Goal: Obtain resource: Download file/media

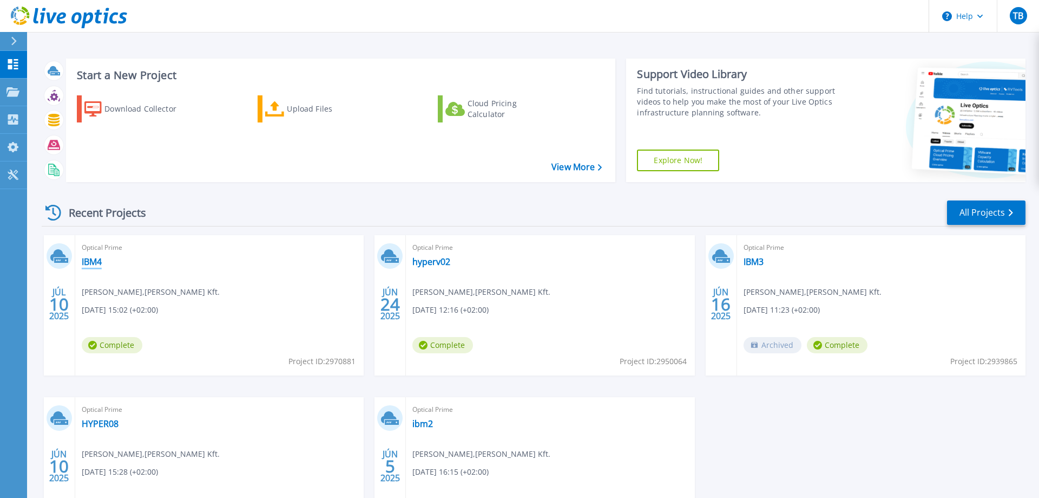
click at [90, 260] on link "IBM4" at bounding box center [92, 261] width 20 height 11
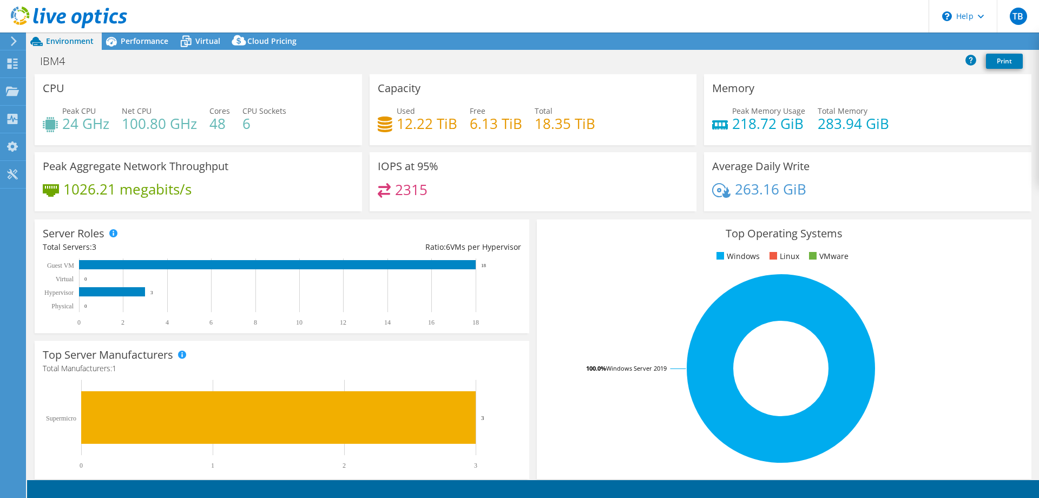
select select "USD"
click at [195, 43] on span "Virtual" at bounding box center [207, 41] width 25 height 10
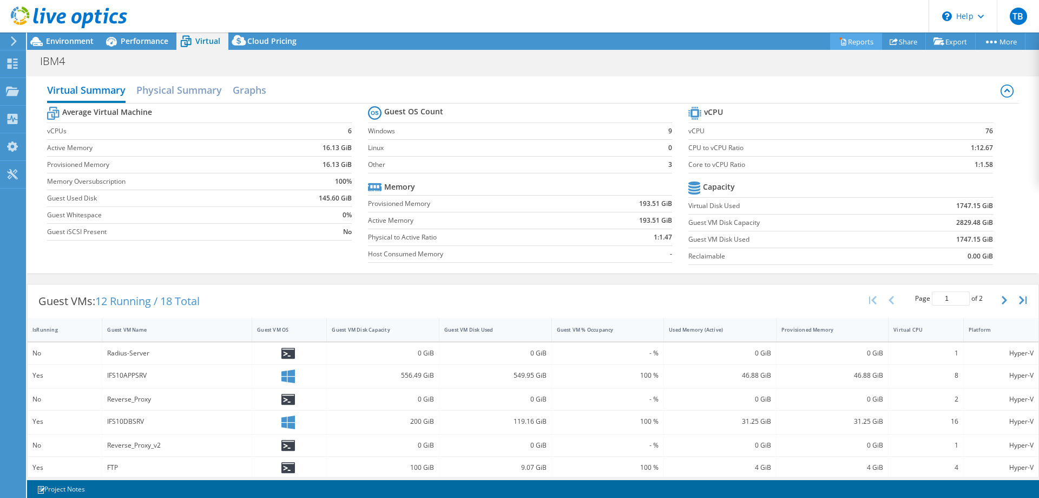
click at [845, 42] on link "Reports" at bounding box center [856, 41] width 52 height 17
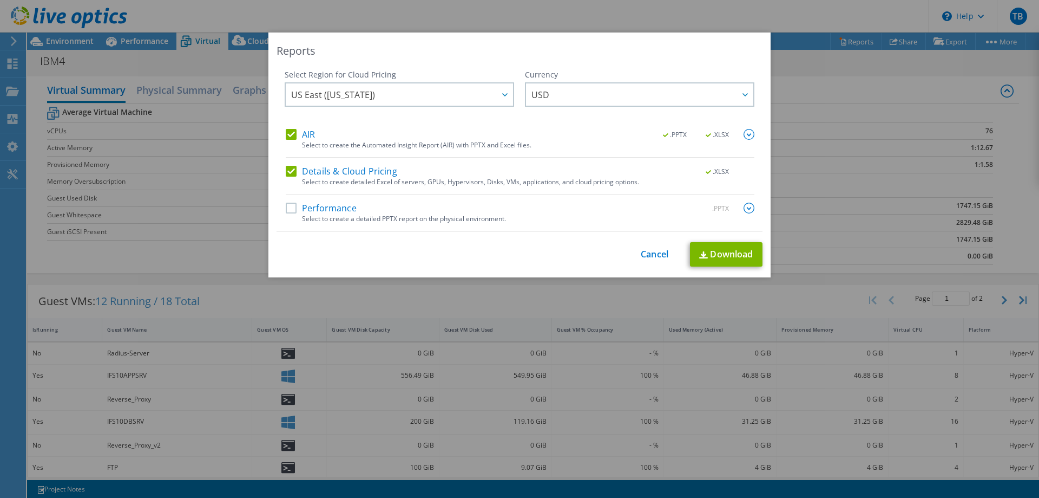
click at [296, 136] on label "AIR" at bounding box center [300, 134] width 29 height 11
click at [0, 0] on input "AIR" at bounding box center [0, 0] width 0 height 0
click at [450, 95] on span "US East (Virginia)" at bounding box center [402, 94] width 222 height 22
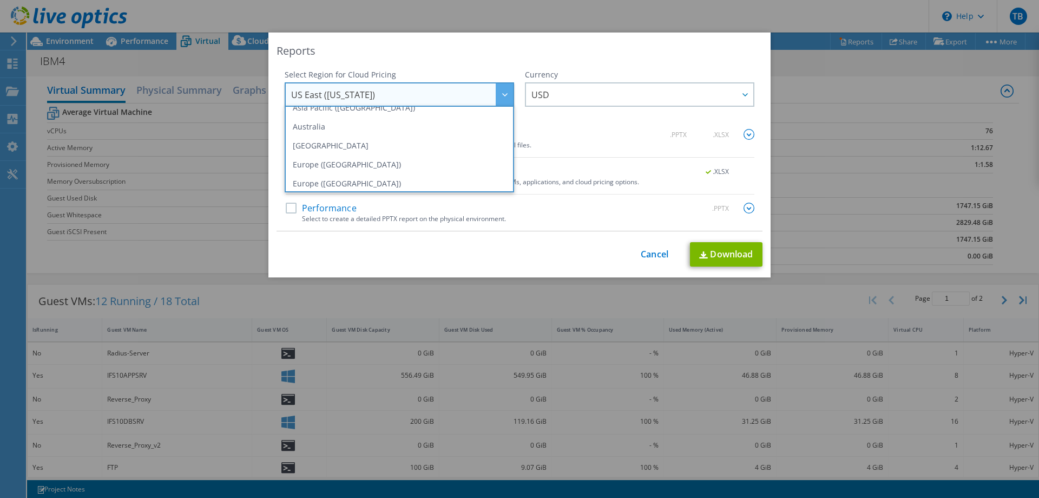
scroll to position [110, 0]
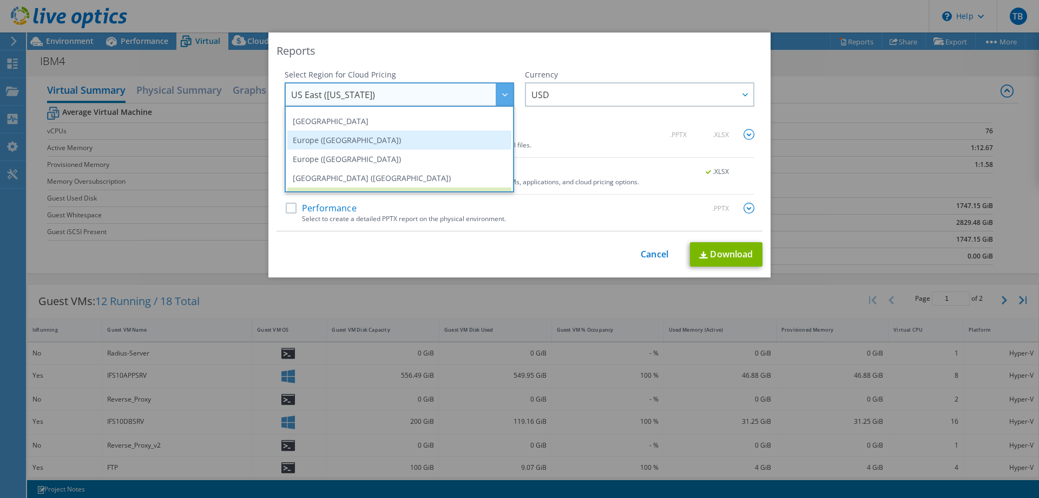
click at [350, 144] on li "Europe (Frankfurt)" at bounding box center [399, 139] width 224 height 19
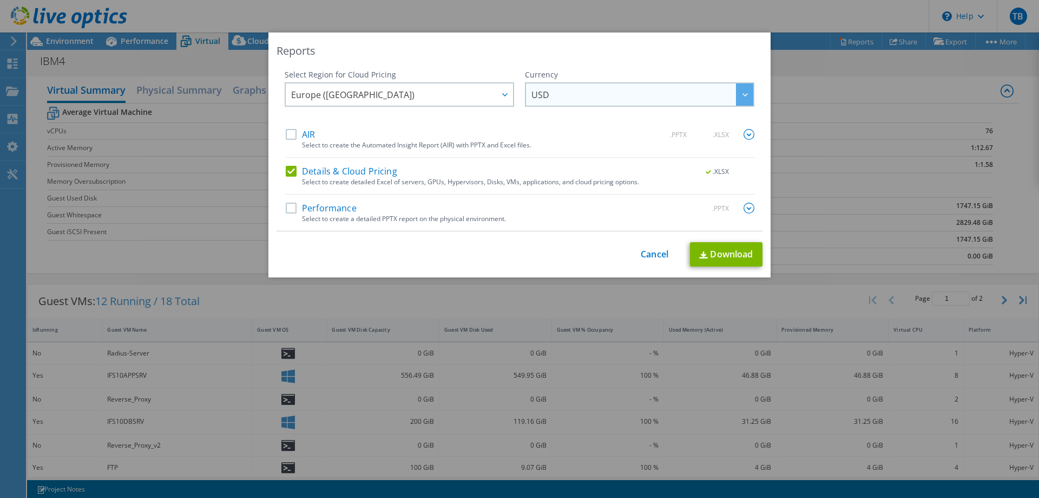
click at [553, 98] on span "USD" at bounding box center [643, 94] width 222 height 22
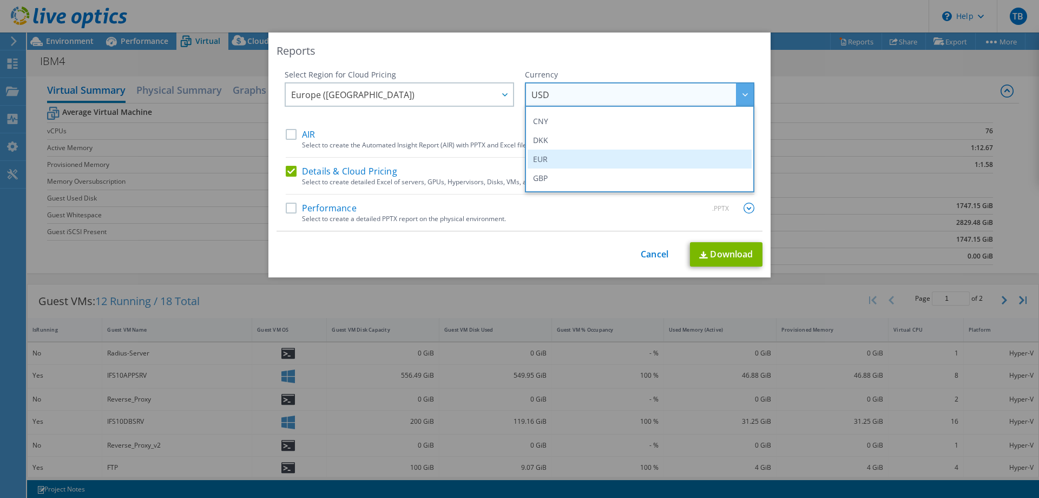
click at [551, 161] on li "EUR" at bounding box center [640, 158] width 224 height 19
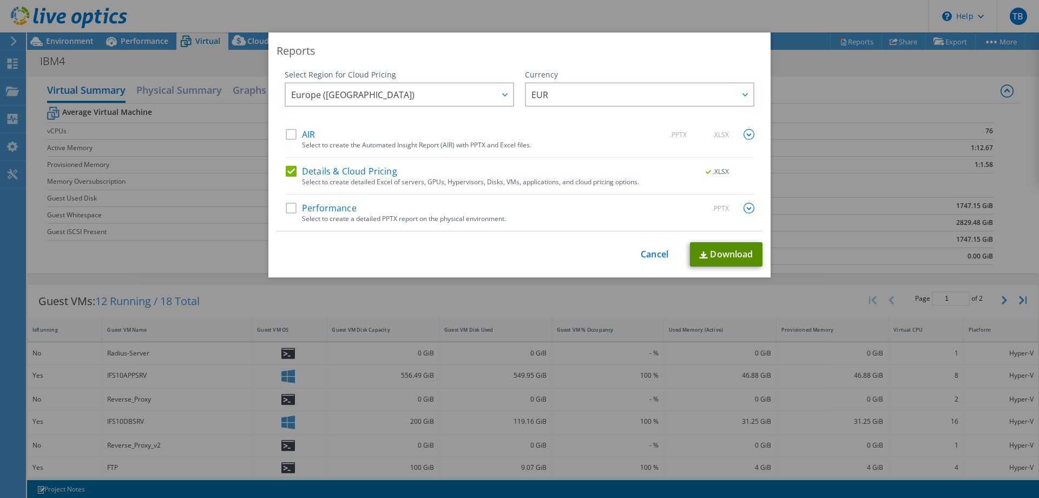
click at [730, 254] on link "Download" at bounding box center [726, 254] width 73 height 24
